Goal: Book appointment/travel/reservation

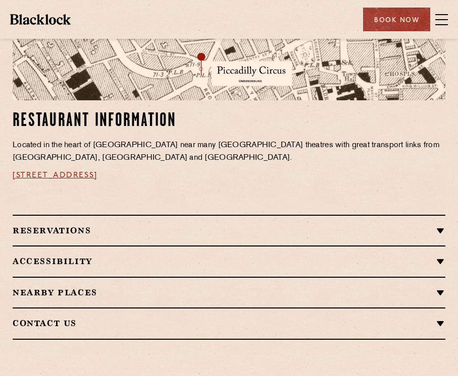
scroll to position [566, 0]
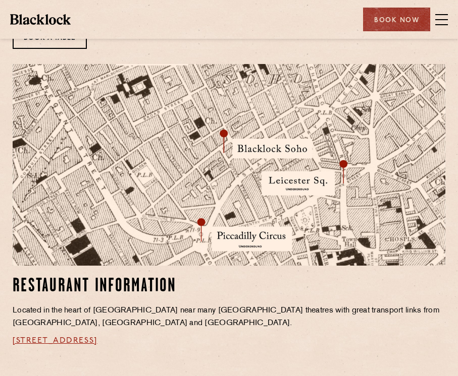
scroll to position [777, 0]
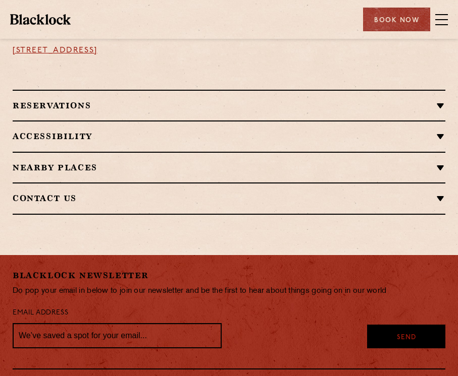
scroll to position [739, 0]
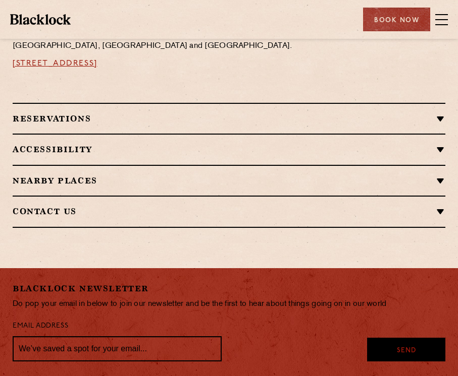
click at [124, 120] on h2 "Reservations" at bounding box center [229, 119] width 432 height 10
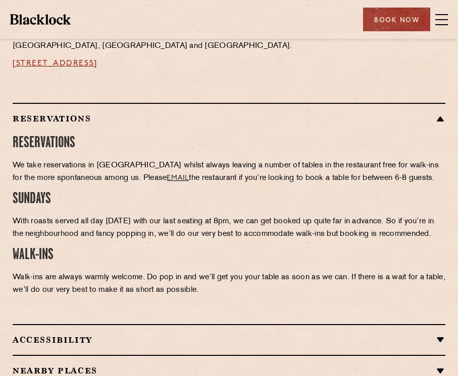
click at [124, 120] on h2 "Reservations" at bounding box center [229, 119] width 432 height 10
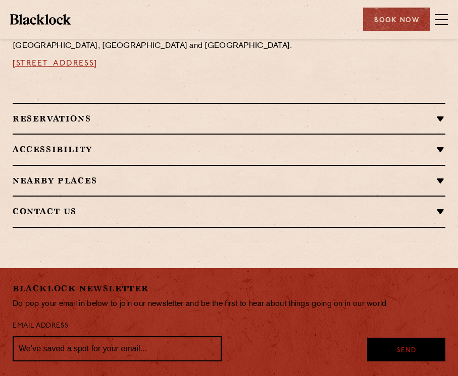
click at [92, 131] on div "Reservations RESERVATIONS We take reservations in Soho whilst always leaving a …" at bounding box center [229, 118] width 432 height 31
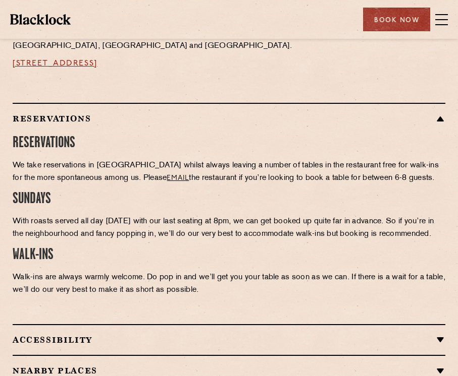
click at [92, 130] on div "RESERVATIONS We take reservations in Soho whilst always leaving a number of tab…" at bounding box center [229, 221] width 432 height 185
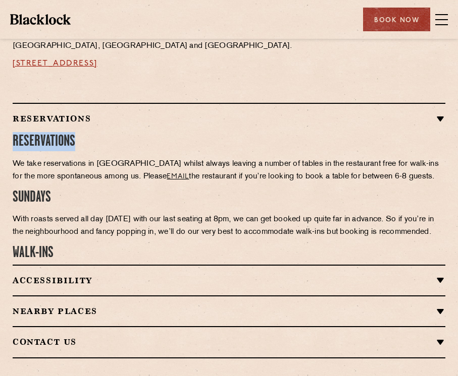
click at [92, 130] on div "RESERVATIONS We take reservations in Soho whilst always leaving a number of tab…" at bounding box center [229, 194] width 432 height 131
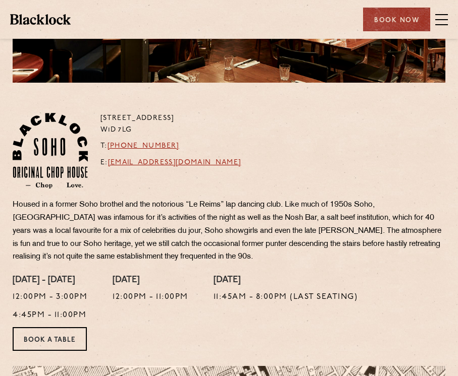
scroll to position [0, 0]
